Goal: Task Accomplishment & Management: Manage account settings

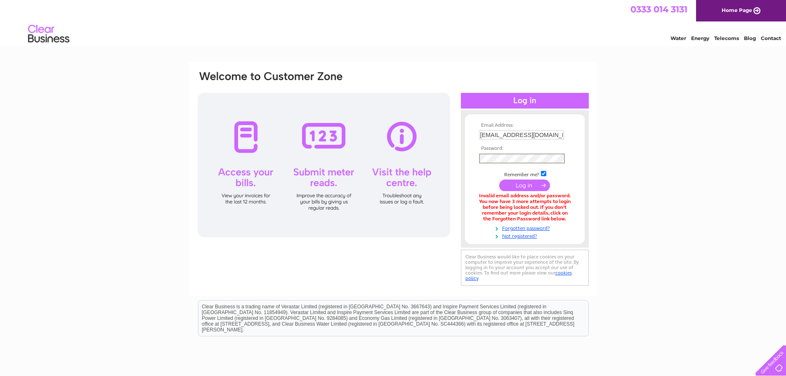
click at [518, 187] on input "submit" at bounding box center [524, 186] width 51 height 12
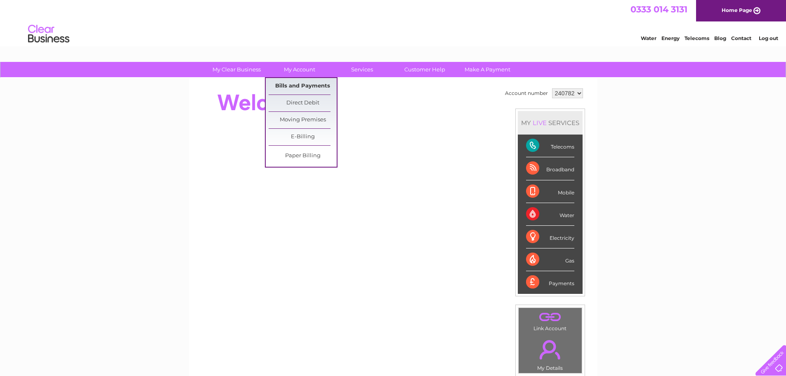
click at [304, 84] on link "Bills and Payments" at bounding box center [303, 86] width 68 height 17
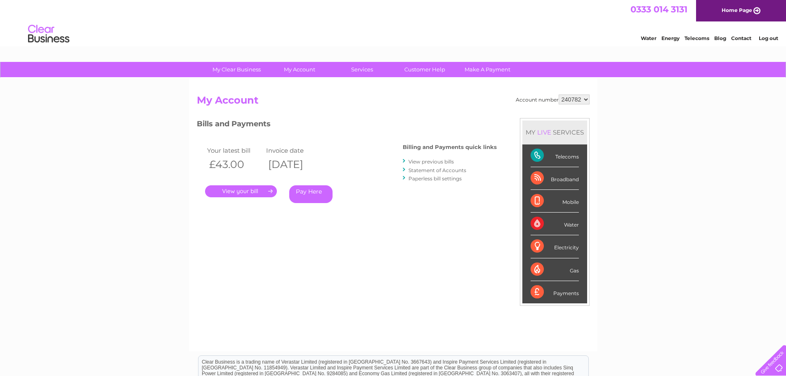
click at [238, 191] on link "." at bounding box center [241, 191] width 72 height 12
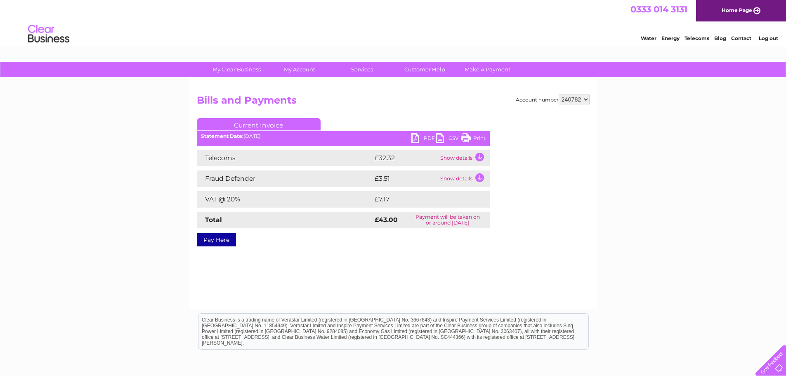
click at [430, 136] on link "PDF" at bounding box center [424, 139] width 25 height 12
click at [762, 38] on link "Log out" at bounding box center [768, 38] width 19 height 6
